Goal: Task Accomplishment & Management: Use online tool/utility

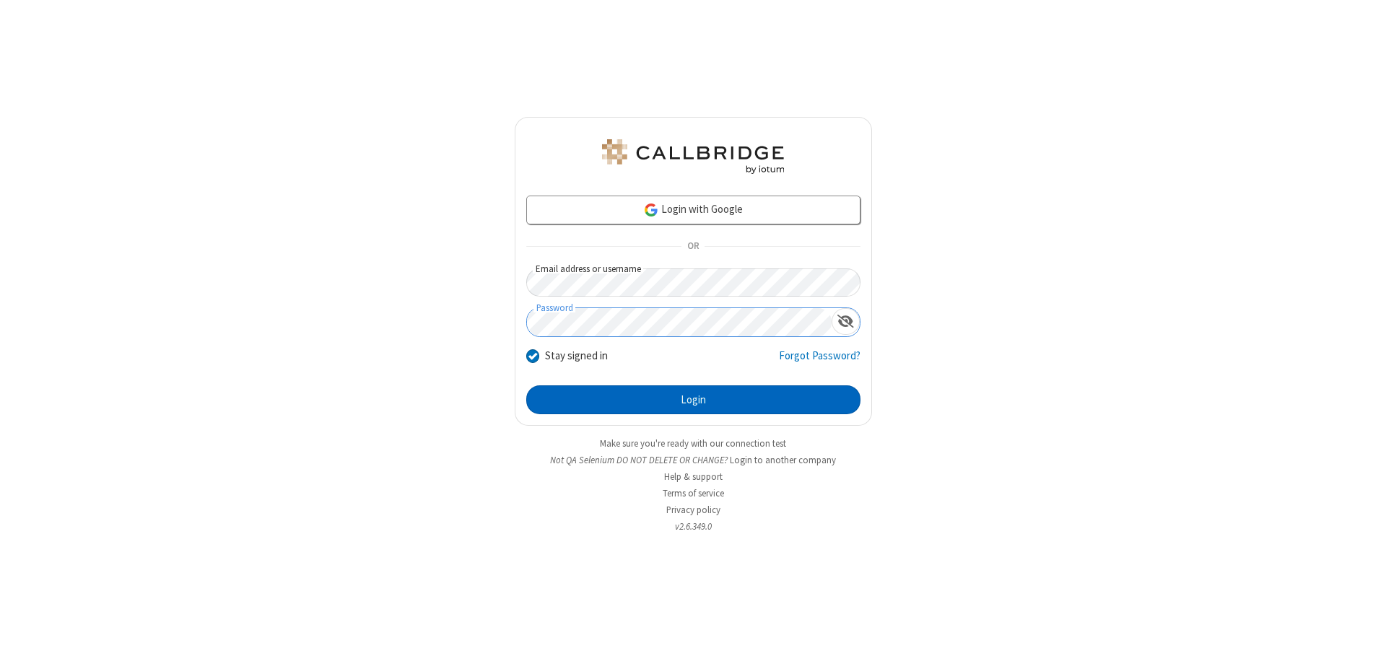
click at [693, 400] on button "Login" at bounding box center [693, 400] width 334 height 29
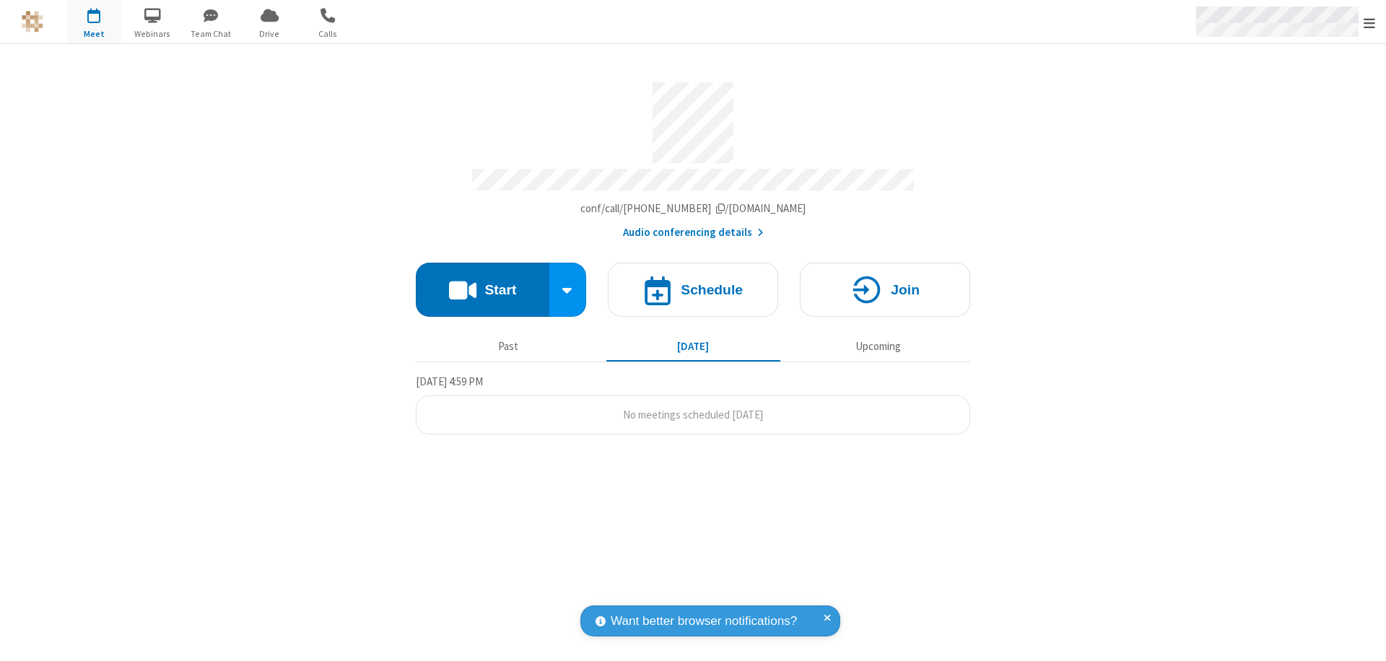
click at [1370, 22] on span "Open menu" at bounding box center [1370, 23] width 12 height 14
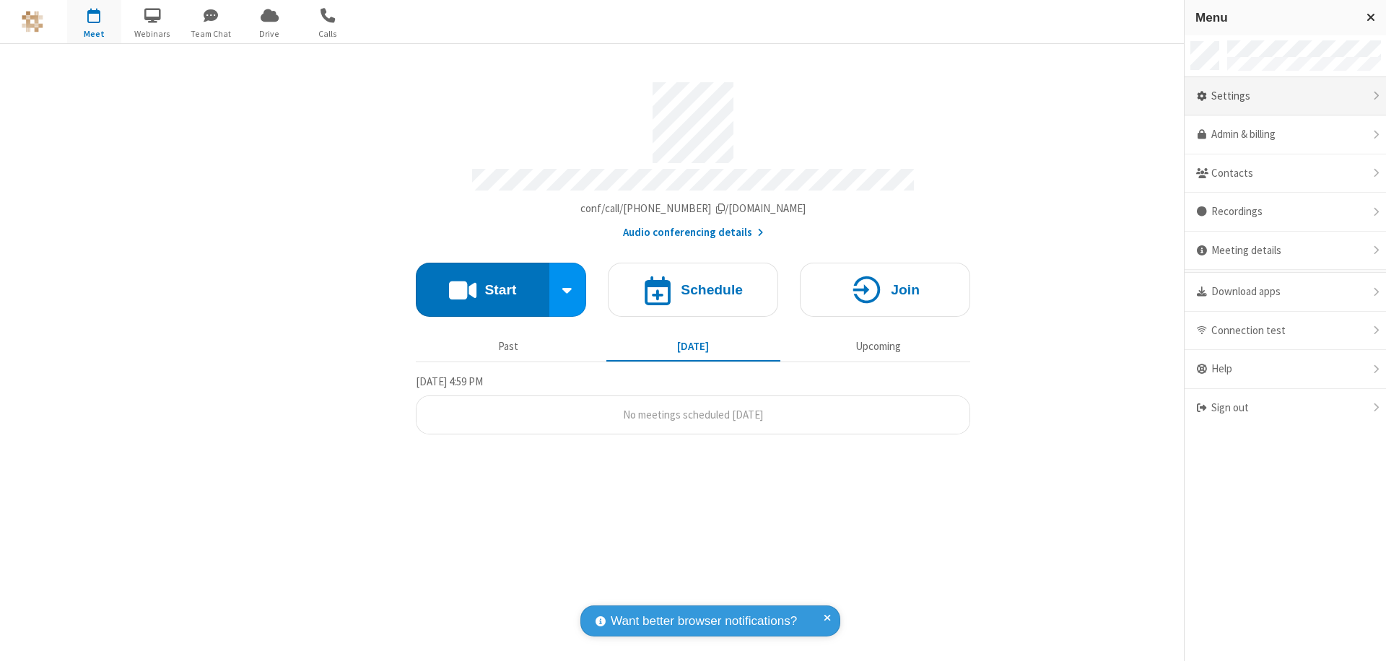
click at [1336, 96] on div "Settings" at bounding box center [1285, 96] width 201 height 39
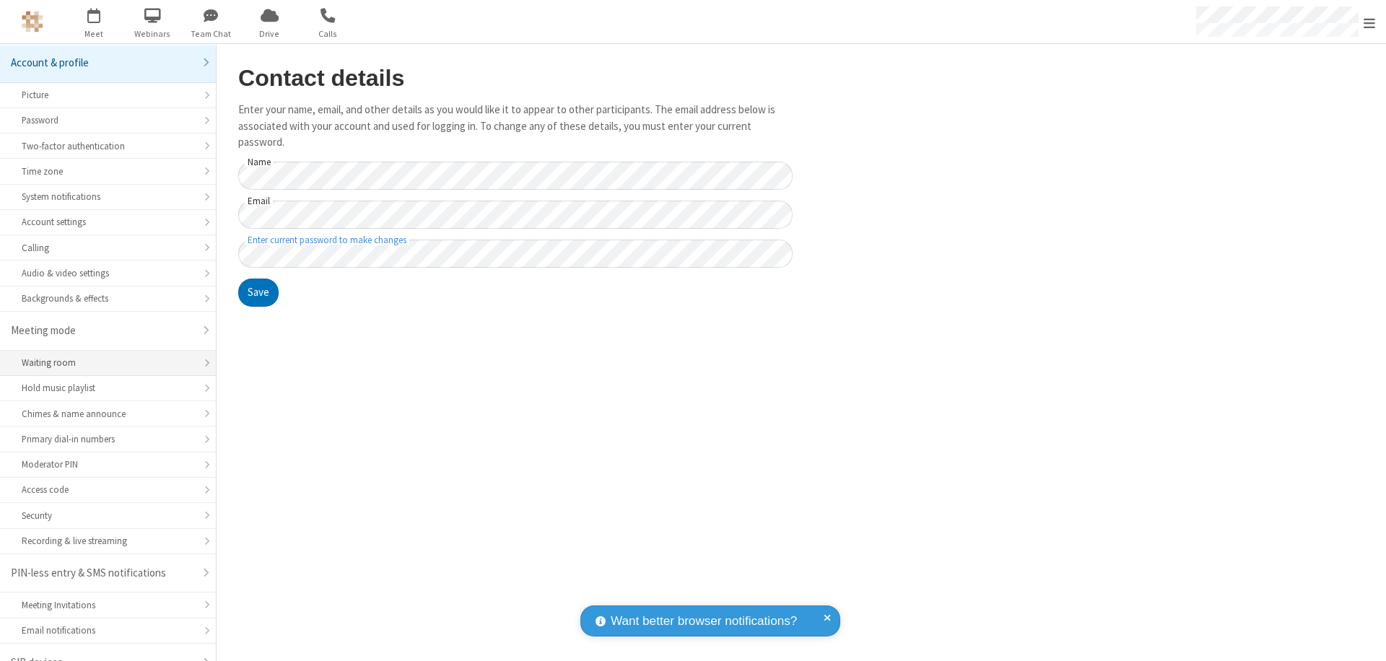
click at [103, 356] on div "Waiting room" at bounding box center [108, 363] width 173 height 14
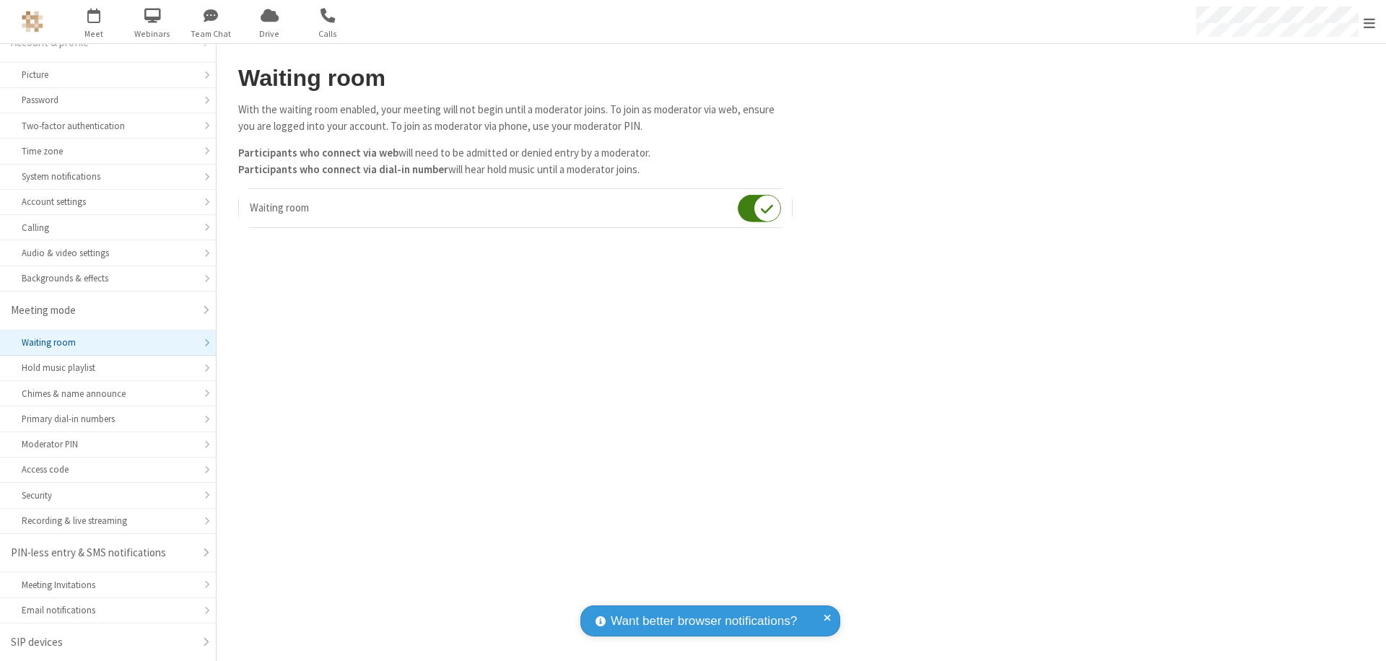
click at [760, 208] on input "checkbox" at bounding box center [759, 208] width 43 height 28
checkbox input "false"
click at [1370, 22] on span "Open menu" at bounding box center [1370, 23] width 12 height 14
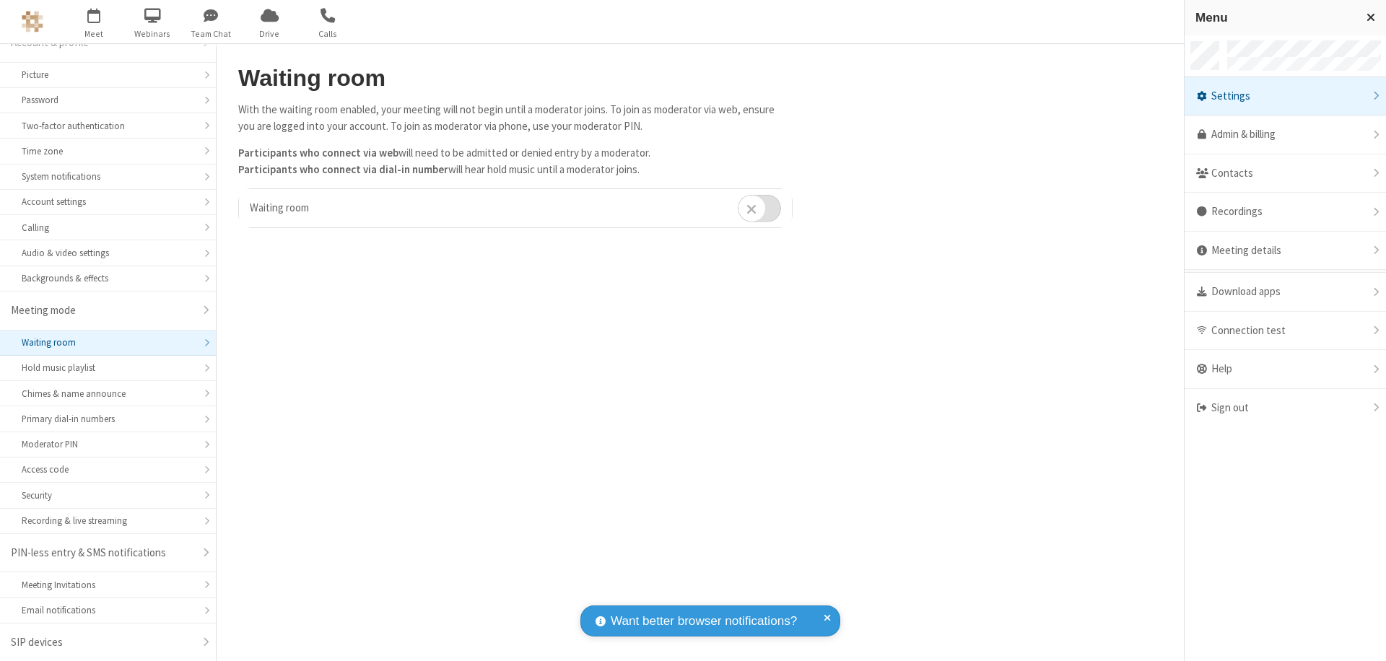
click at [1209, 408] on span at bounding box center [1202, 408] width 13 height 12
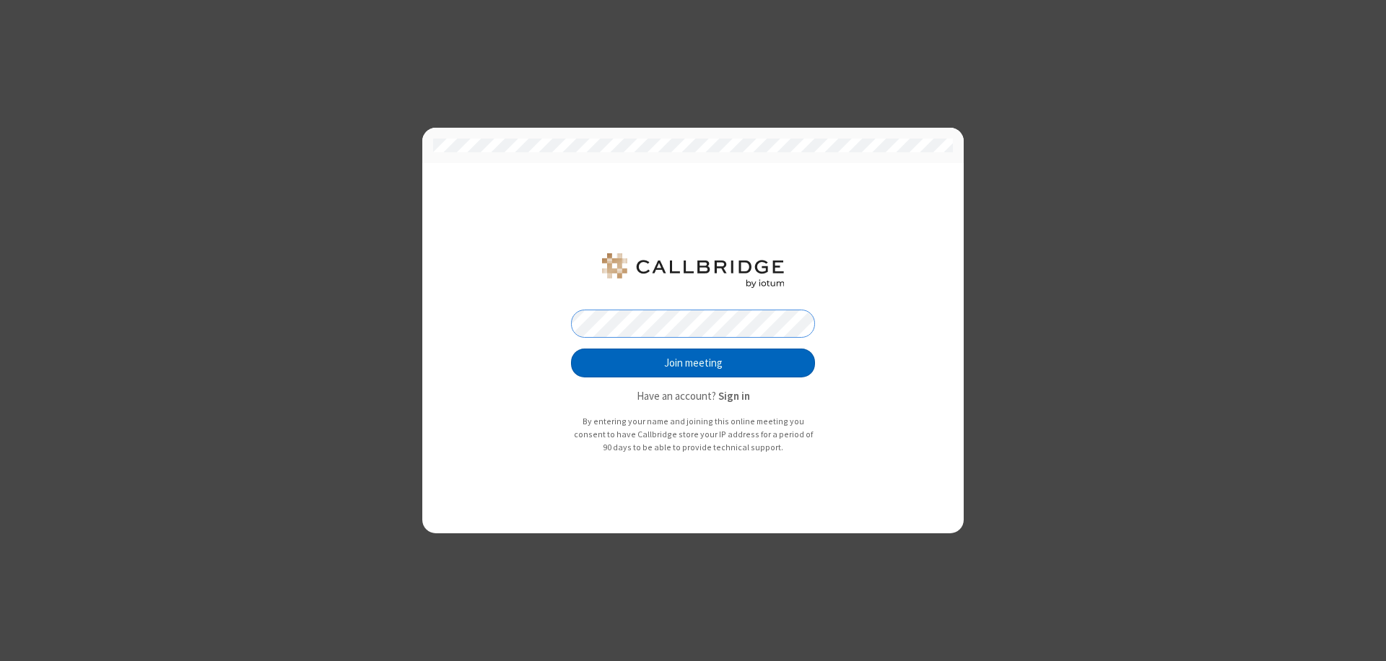
click at [693, 363] on button "Join meeting" at bounding box center [693, 363] width 244 height 29
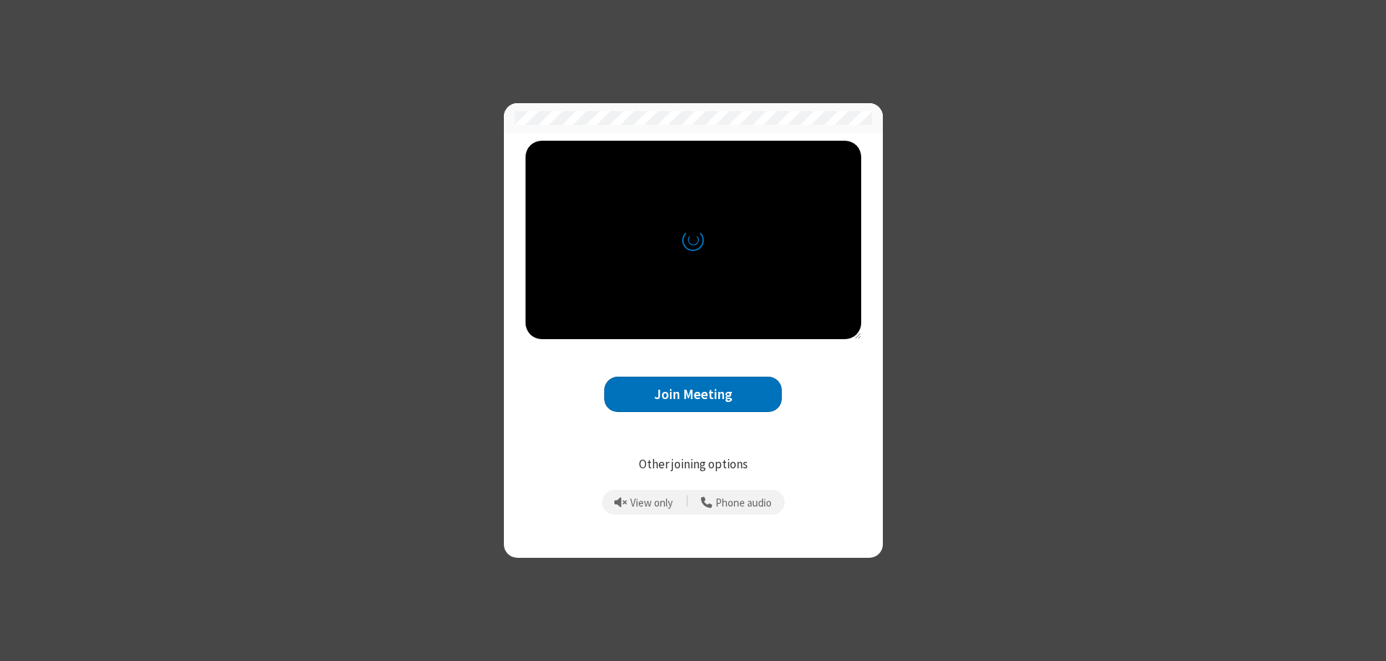
click at [693, 394] on button "Join Meeting" at bounding box center [693, 394] width 178 height 35
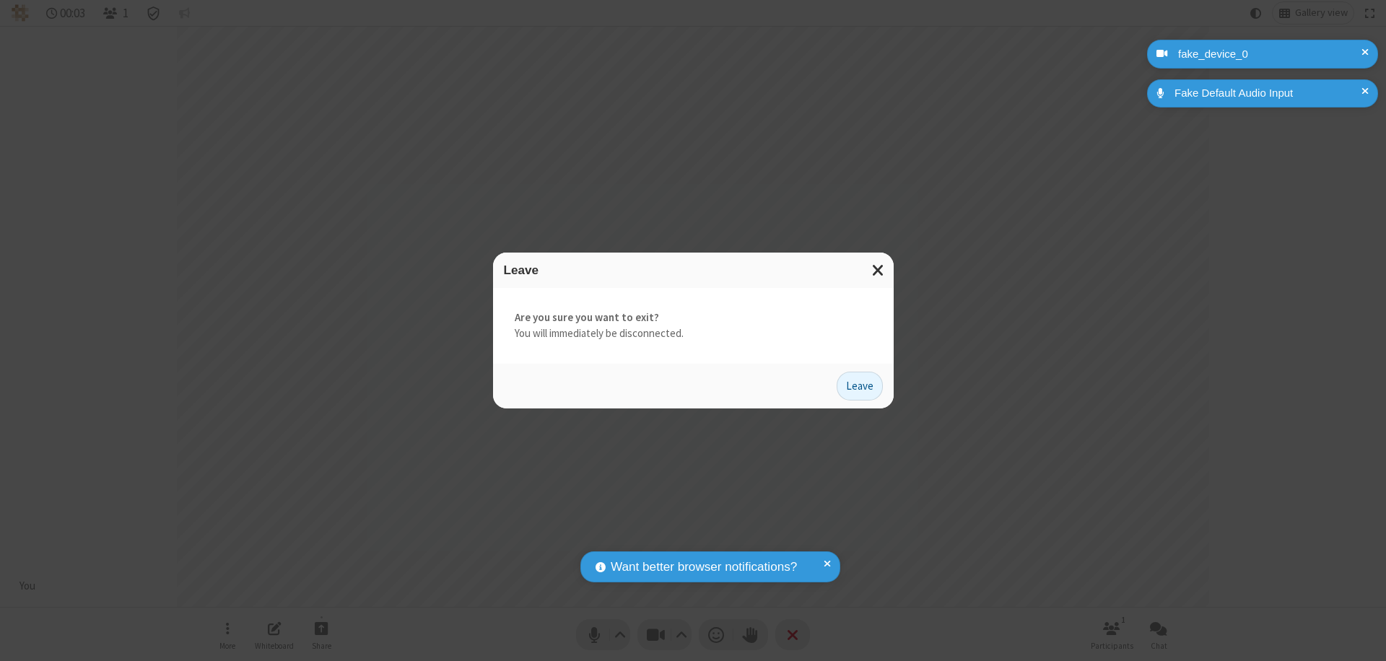
click at [860, 386] on button "Leave" at bounding box center [860, 386] width 46 height 29
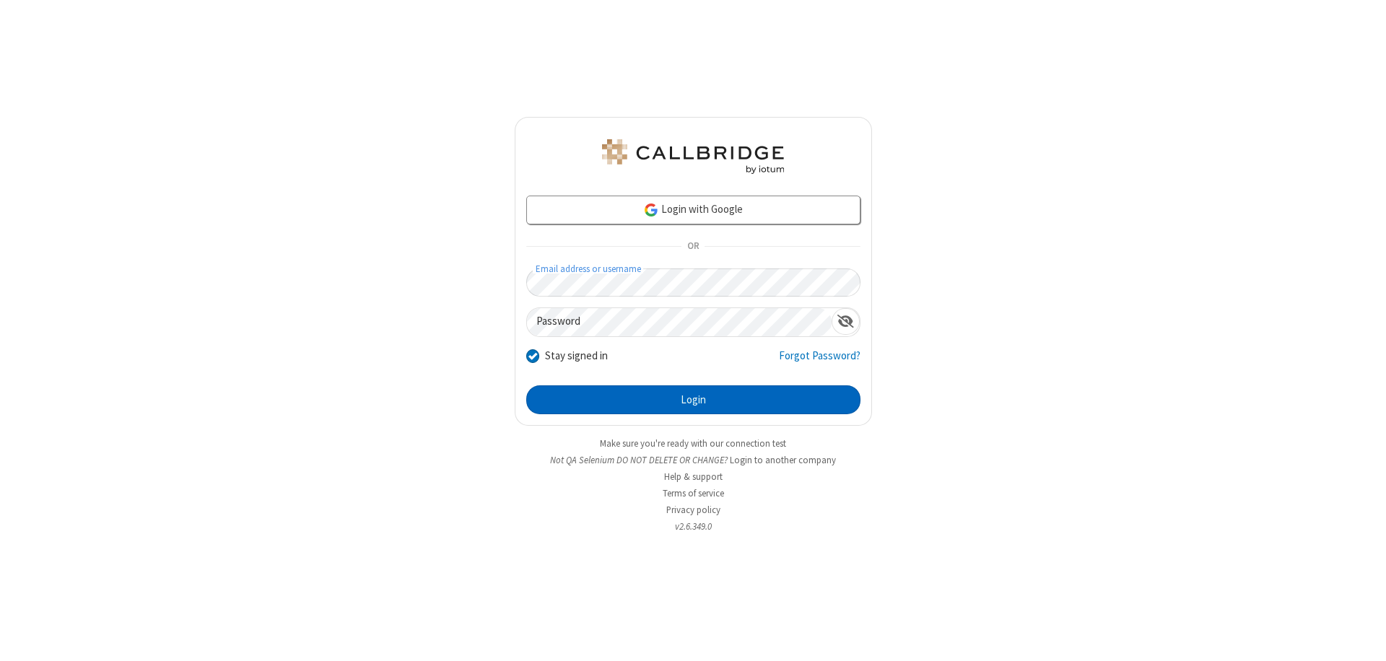
click at [693, 400] on button "Login" at bounding box center [693, 400] width 334 height 29
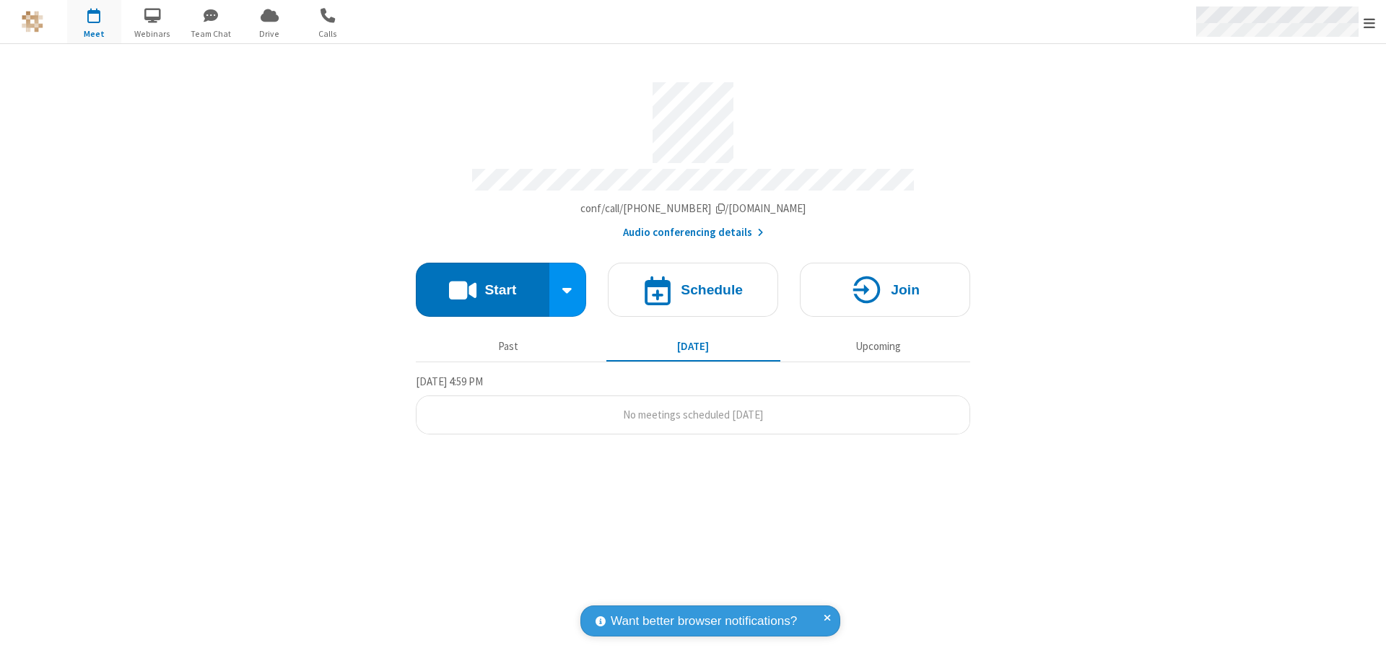
click at [1370, 22] on span "Open menu" at bounding box center [1370, 23] width 12 height 14
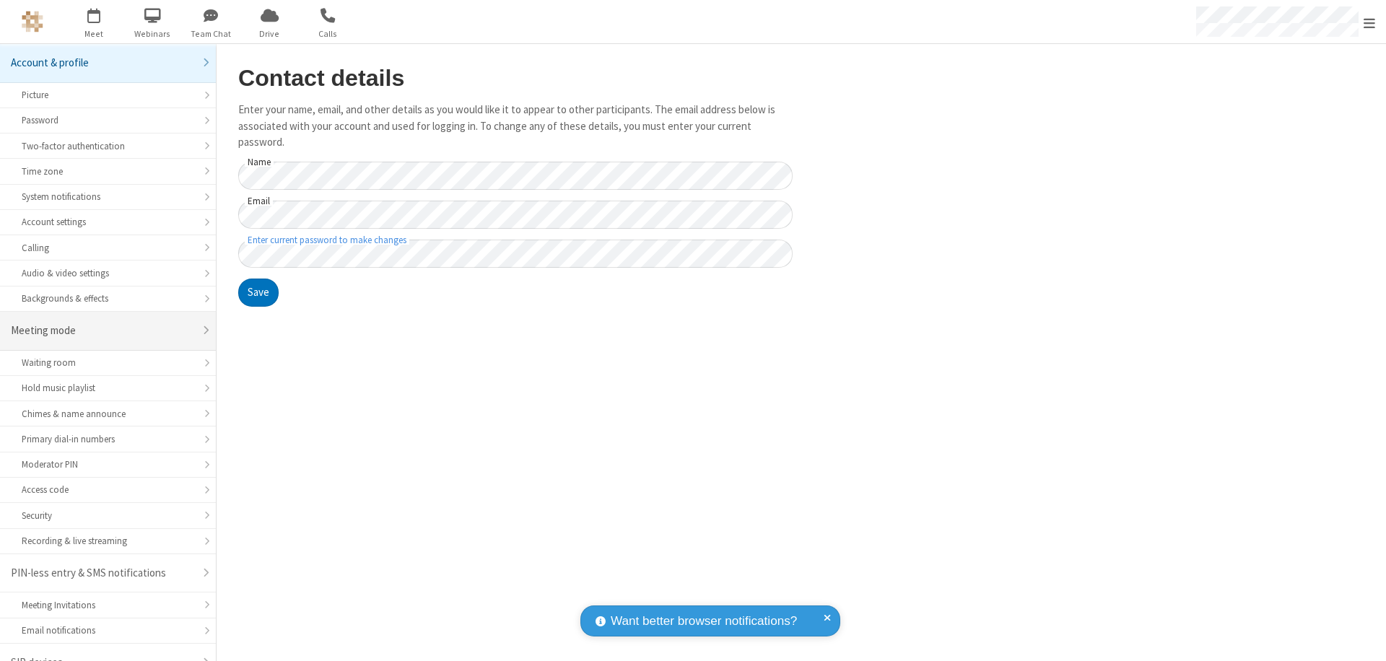
click at [103, 323] on div "Meeting mode" at bounding box center [102, 331] width 183 height 17
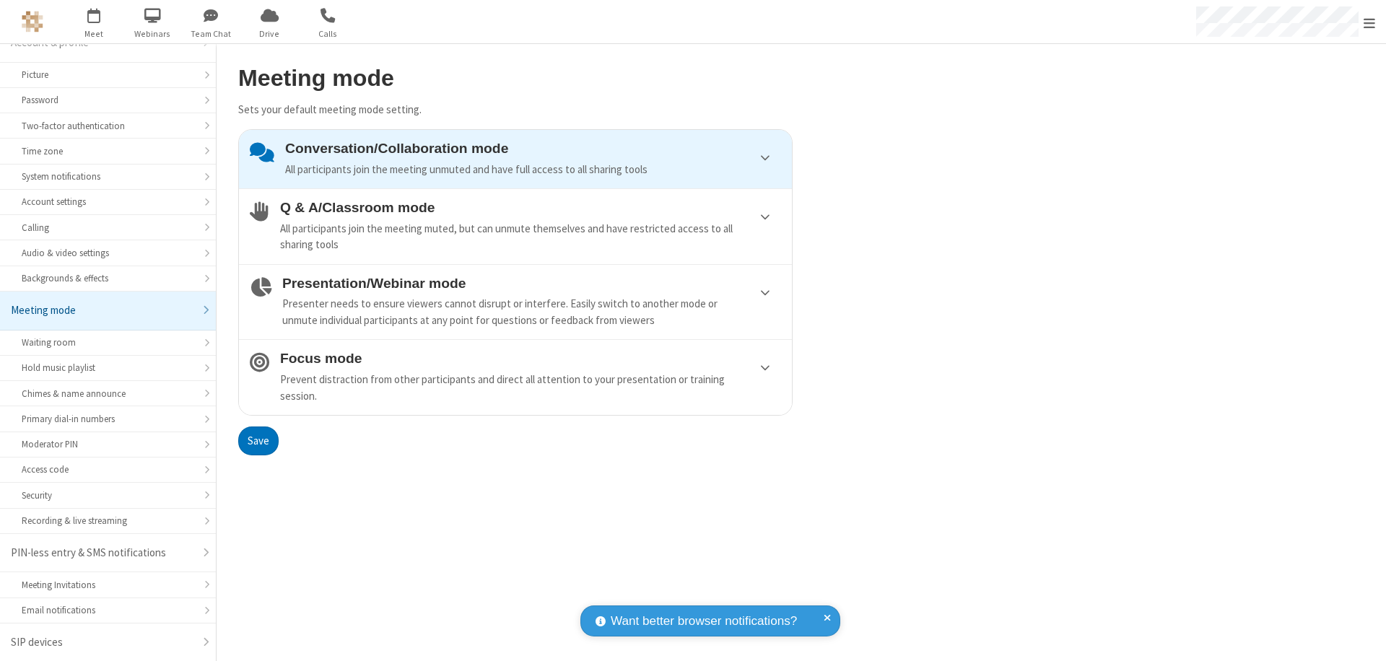
click at [516, 159] on div "Conversation/Collaboration mode All participants join the meeting unmuted and h…" at bounding box center [533, 159] width 496 height 37
click at [258, 440] on button "Save" at bounding box center [258, 441] width 40 height 29
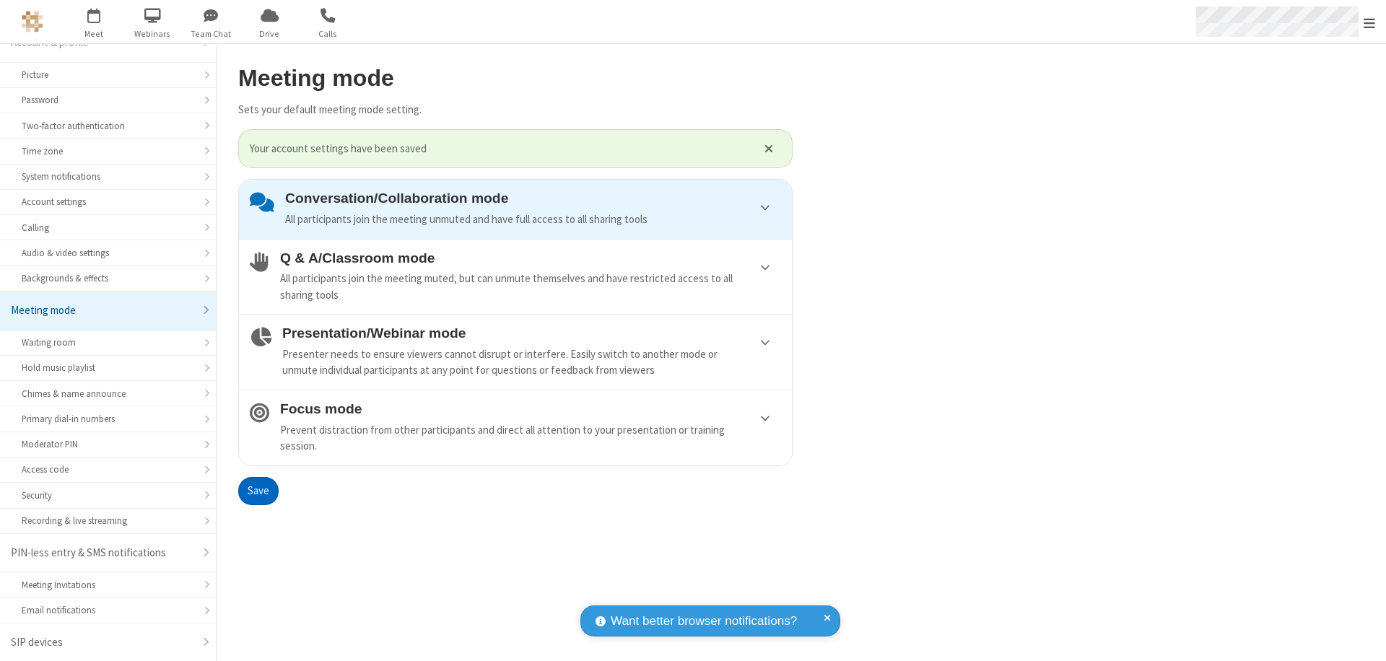
click at [1370, 22] on span "Open menu" at bounding box center [1370, 23] width 12 height 14
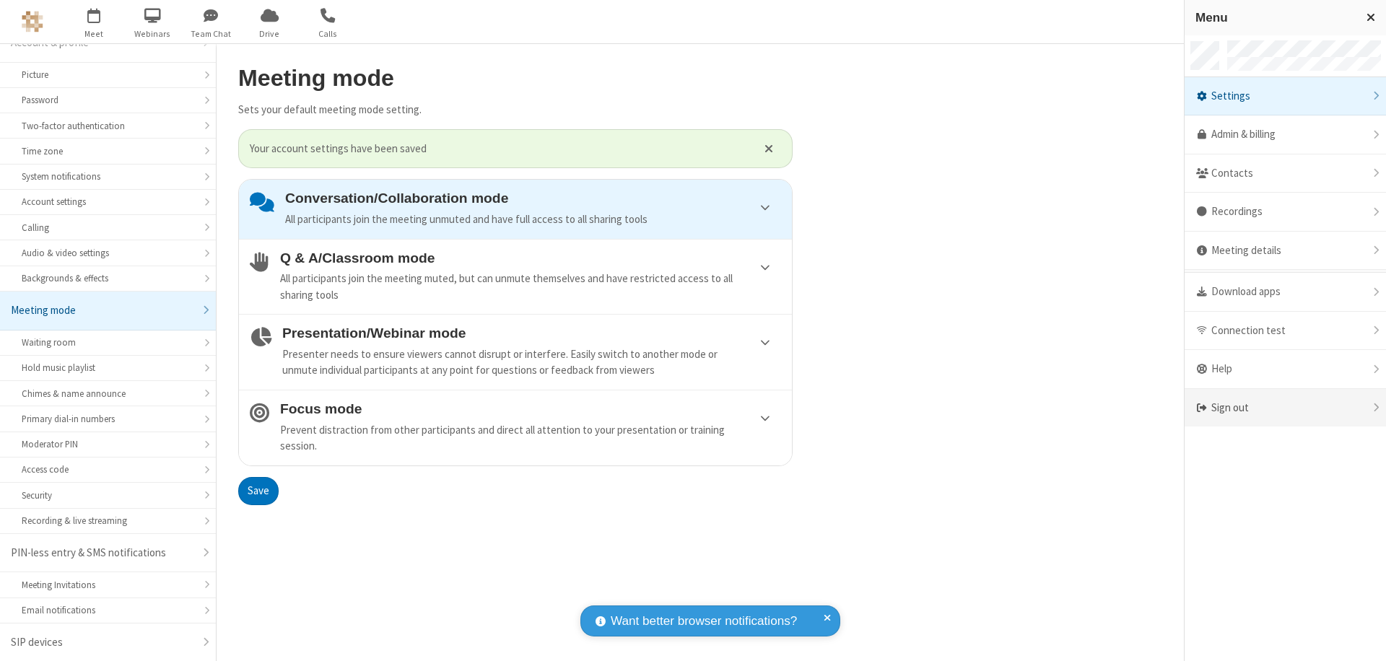
click at [1345, 408] on div "Sign out" at bounding box center [1285, 408] width 201 height 38
